Goal: Transaction & Acquisition: Purchase product/service

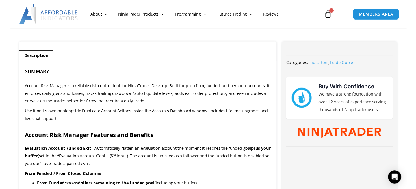
scroll to position [203, 0]
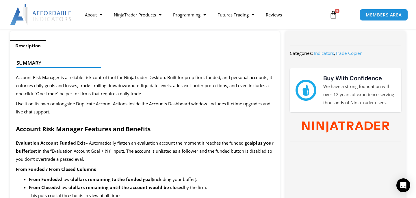
click at [206, 128] on h2 "Account Risk Manager Features and Benefits" at bounding box center [145, 129] width 258 height 8
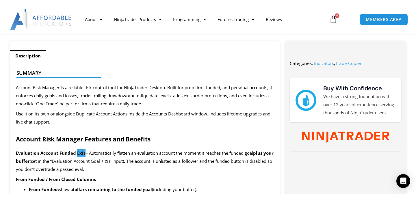
scroll to position [355, 0]
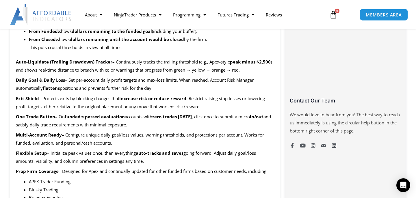
click at [150, 133] on span "– Configure unique daily goal/loss values, warning thresholds, and protections …" at bounding box center [140, 139] width 248 height 14
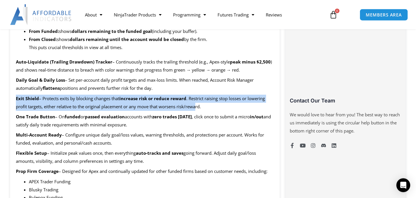
drag, startPoint x: 16, startPoint y: 99, endPoint x: 198, endPoint y: 110, distance: 182.3
click at [198, 110] on p "Exit Shield – Protects exits by blocking changes that increase risk or reduce r…" at bounding box center [145, 103] width 258 height 16
click at [215, 108] on p "Exit Shield – Protects exits by blocking changes that increase risk or reduce r…" at bounding box center [145, 103] width 258 height 16
copy p "Exit Shield – Protects exits by blocking changes that increase risk or reduce r…"
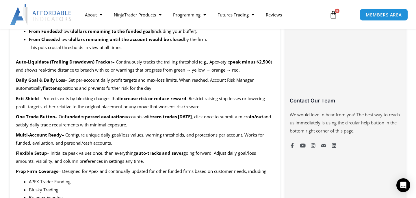
click at [189, 132] on p "Multi-Account Ready – Configure unique daily goal/loss values, warning threshol…" at bounding box center [145, 139] width 258 height 16
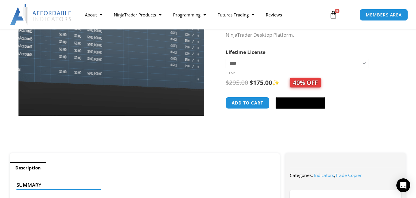
scroll to position [0, 0]
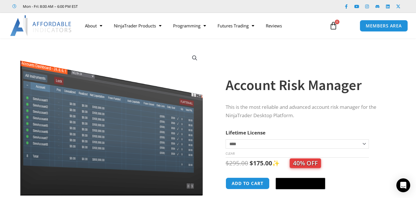
click at [248, 89] on h1 "Account Risk Manager" at bounding box center [310, 85] width 169 height 20
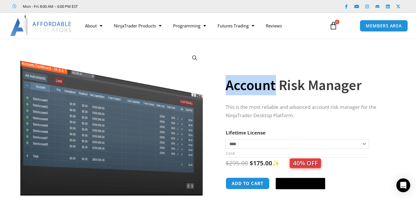
click at [248, 88] on h1 "Account Risk Manager" at bounding box center [310, 85] width 169 height 20
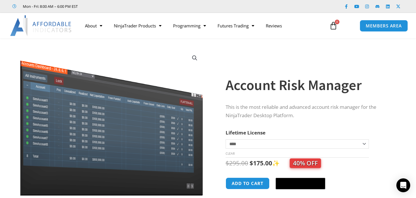
click at [248, 88] on h1 "Account Risk Manager" at bounding box center [310, 85] width 169 height 20
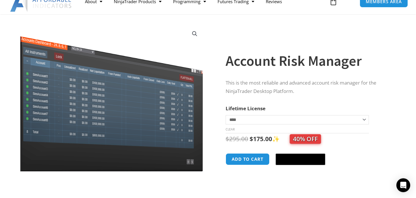
scroll to position [34, 0]
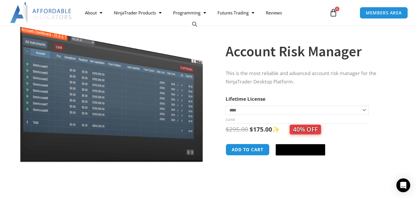
click at [226, 106] on select "**********" at bounding box center [297, 110] width 143 height 9
select select "*"
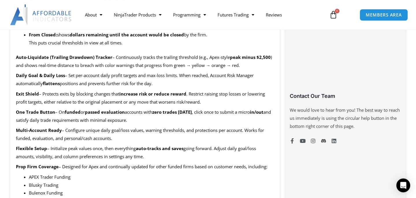
scroll to position [372, 0]
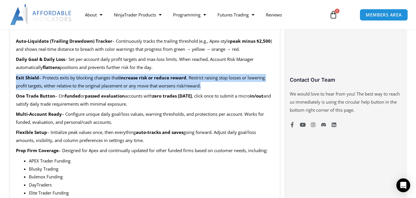
drag, startPoint x: 16, startPoint y: 77, endPoint x: 223, endPoint y: 87, distance: 206.7
click at [223, 87] on p "Exit Shield – Protects exits by blocking changes that increase risk or reduce r…" at bounding box center [145, 82] width 258 height 16
copy p "Exit Shield – Protects exits by blocking changes that increase risk or reduce r…"
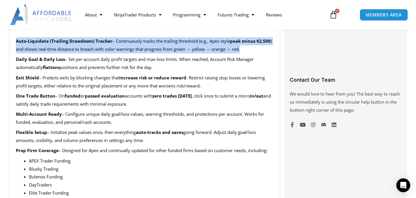
drag, startPoint x: 16, startPoint y: 43, endPoint x: 244, endPoint y: 50, distance: 227.9
click at [244, 50] on p "Auto-Liquidate (Trailing Drawdown) Tracker – Continuously tracks the trailing t…" at bounding box center [145, 45] width 258 height 16
copy p "Auto-Liquidate (Trailing Drawdown) Tracker – Continuously tracks the trailing t…"
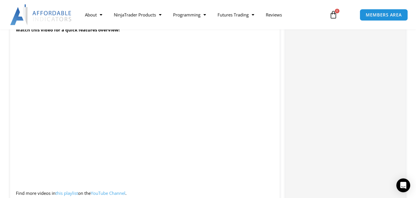
scroll to position [676, 0]
